Goal: Transaction & Acquisition: Purchase product/service

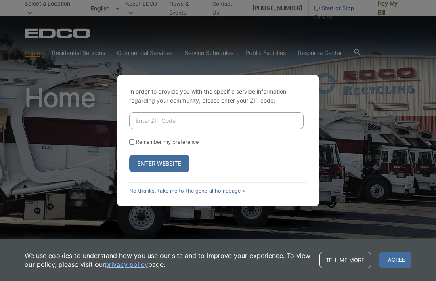
click at [203, 129] on input "Enter ZIP Code" at bounding box center [216, 120] width 174 height 17
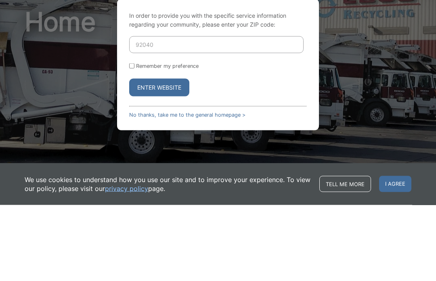
type input "92040"
click at [134, 139] on input "Remember my preference" at bounding box center [131, 141] width 5 height 5
checkbox input "true"
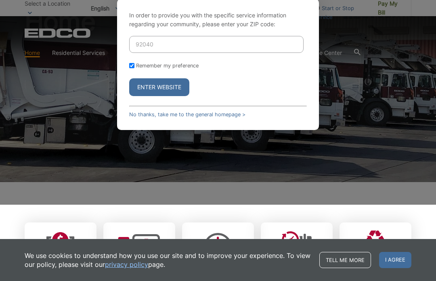
click at [167, 96] on button "Enter Website" at bounding box center [159, 87] width 60 height 18
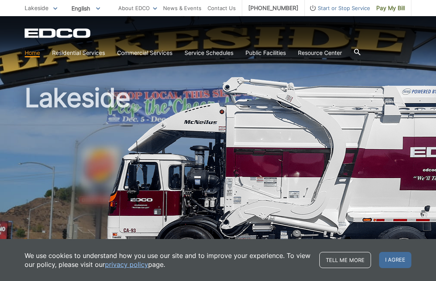
click at [395, 260] on span "I agree" at bounding box center [395, 260] width 32 height 16
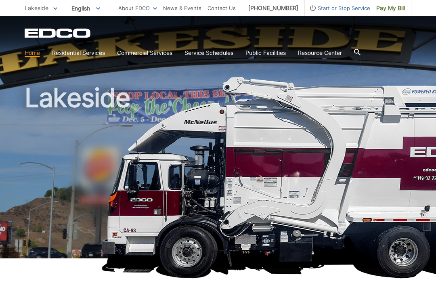
click at [391, 8] on span "Pay My Bill" at bounding box center [390, 8] width 29 height 9
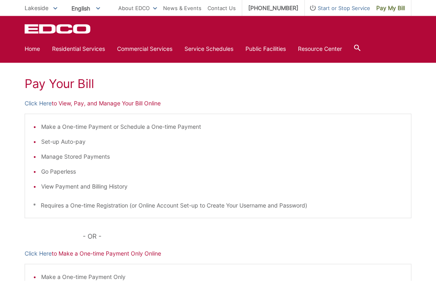
scroll to position [93, 0]
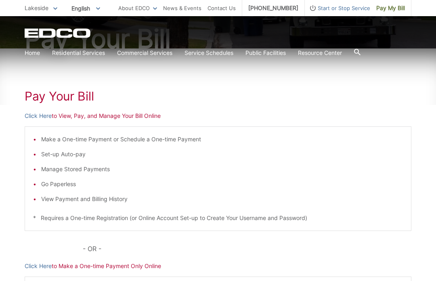
click at [98, 200] on li "View Payment and Billing History" at bounding box center [222, 199] width 362 height 9
click at [78, 201] on li "View Payment and Billing History" at bounding box center [222, 199] width 362 height 9
click at [34, 117] on link "Click Here" at bounding box center [38, 115] width 27 height 9
